Goal: Find contact information: Find contact information

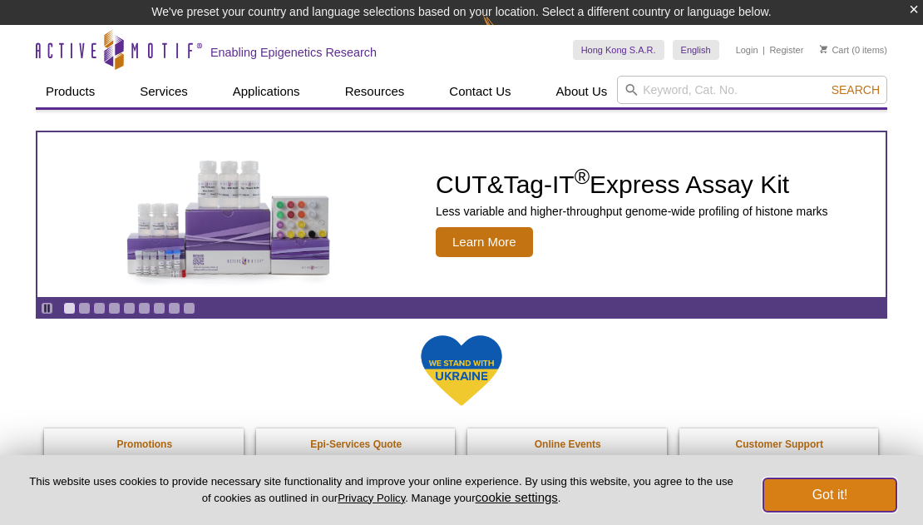
click at [798, 492] on button "Got it!" at bounding box center [830, 494] width 133 height 33
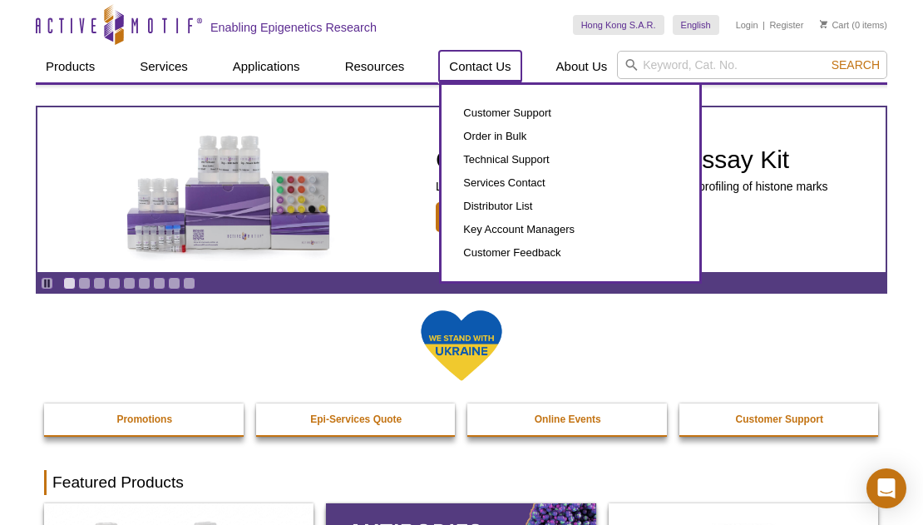
click at [495, 67] on link "Contact Us" at bounding box center [480, 67] width 82 height 32
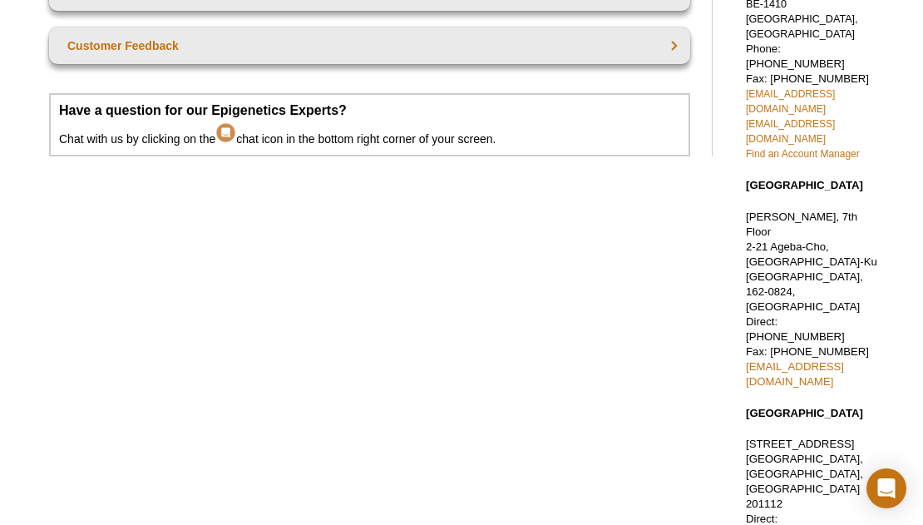
scroll to position [484, 0]
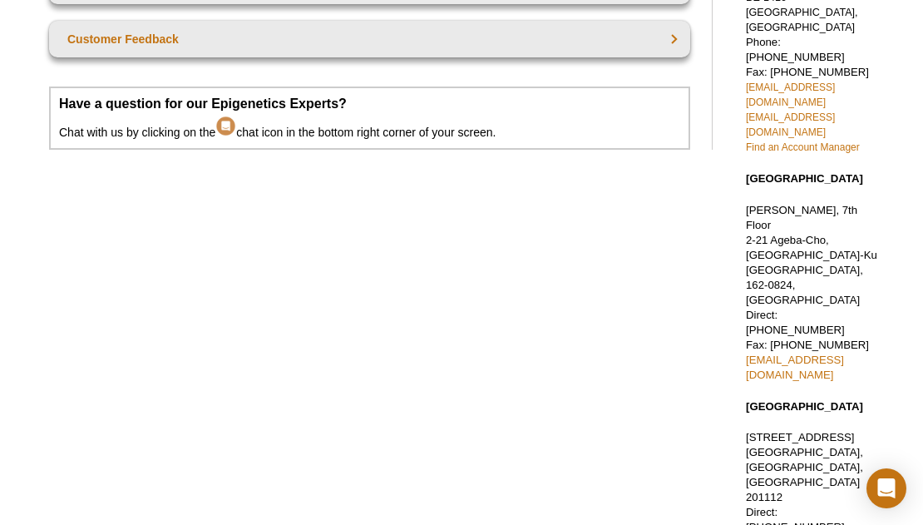
click at [531, 233] on div "Place an Order or Contact Customer Support Place a Bulk Order Contact Technical…" at bounding box center [383, 148] width 694 height 927
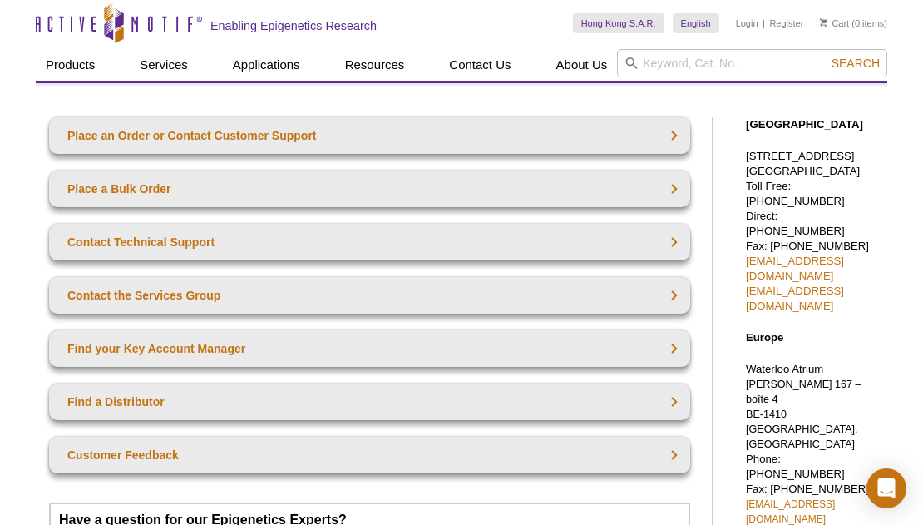
scroll to position [43, 0]
